Goal: Check status

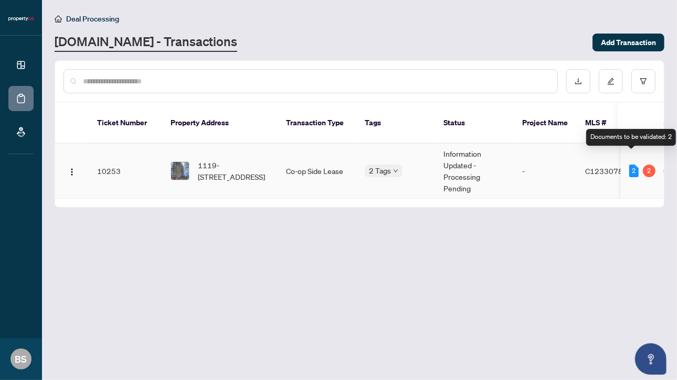
click at [630, 165] on div "2" at bounding box center [633, 171] width 9 height 13
click at [647, 165] on div "2" at bounding box center [649, 171] width 13 height 13
click at [104, 157] on td "10253" at bounding box center [125, 171] width 73 height 55
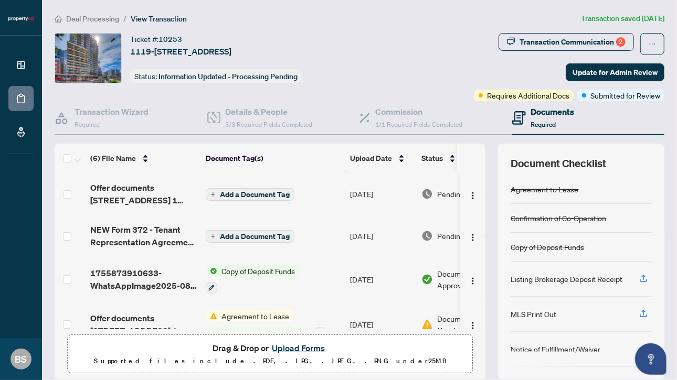
scroll to position [105, 0]
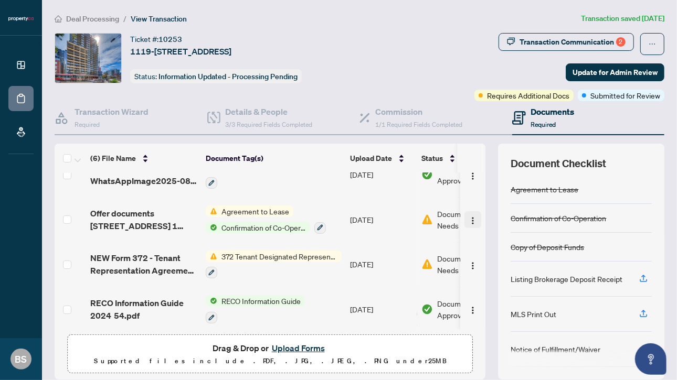
click at [469, 217] on img "button" at bounding box center [473, 221] width 8 height 8
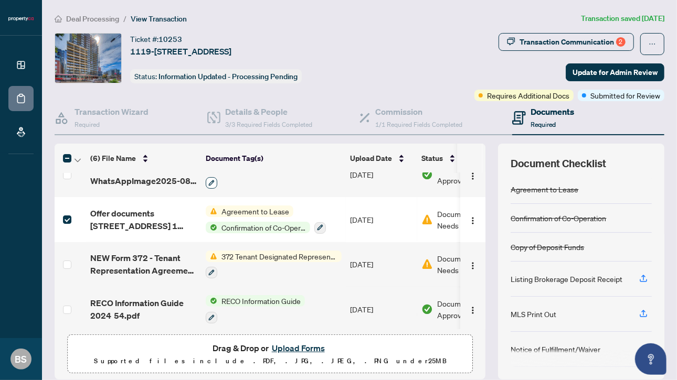
click at [216, 181] on button "button" at bounding box center [212, 183] width 12 height 12
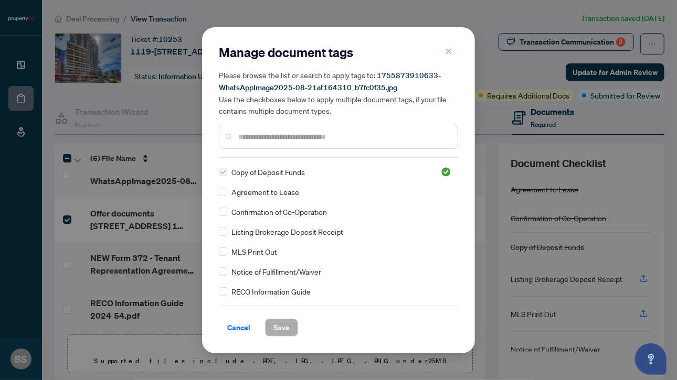
click at [454, 48] on button "button" at bounding box center [448, 52] width 21 height 18
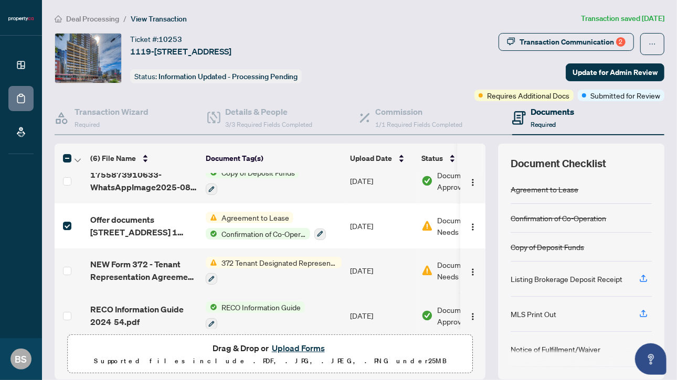
scroll to position [108, 0]
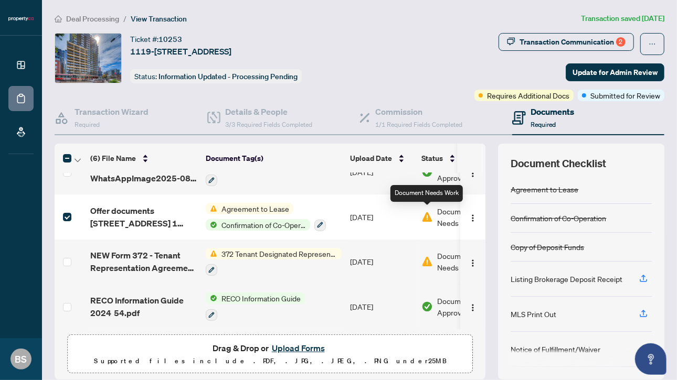
click at [429, 214] on img at bounding box center [427, 217] width 12 height 12
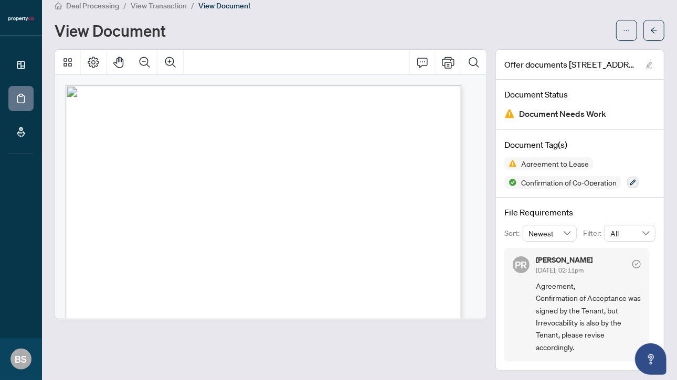
scroll to position [13, 0]
click at [573, 329] on span "Agreement, Confirmation of Acceptance was signed by the Tenant, but Irrevocabil…" at bounding box center [588, 316] width 105 height 73
click at [650, 33] on icon "arrow-left" at bounding box center [653, 30] width 7 height 7
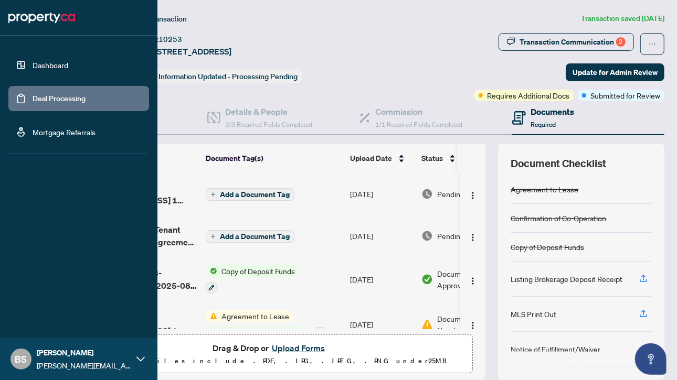
click at [57, 66] on link "Dashboard" at bounding box center [51, 64] width 36 height 9
